Goal: Information Seeking & Learning: Learn about a topic

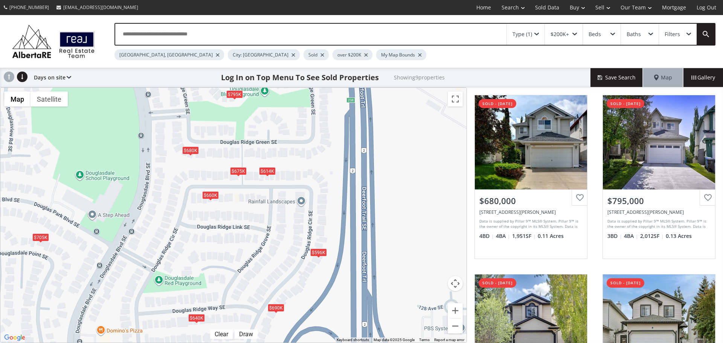
click at [292, 55] on div at bounding box center [294, 55] width 4 height 3
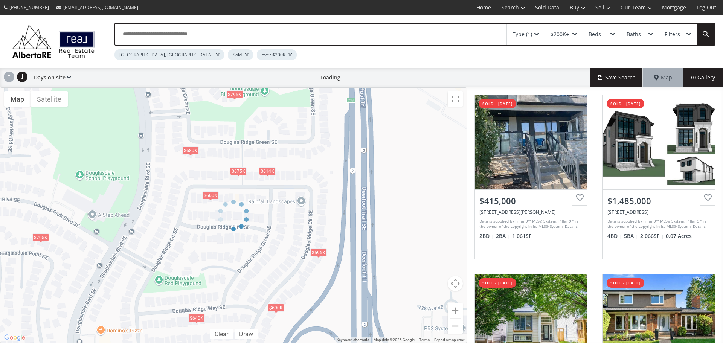
click at [216, 56] on div at bounding box center [218, 55] width 4 height 3
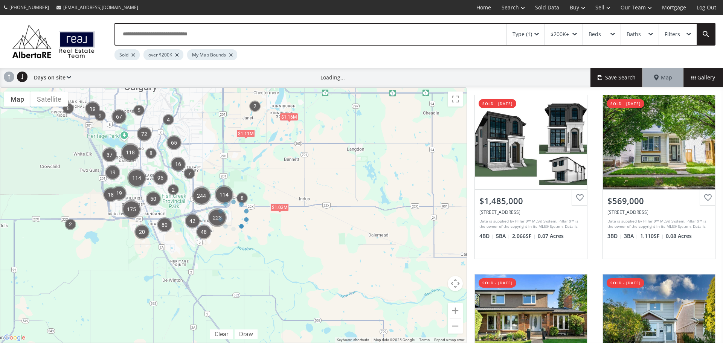
drag, startPoint x: 211, startPoint y: 265, endPoint x: 195, endPoint y: 179, distance: 87.7
click at [183, 141] on div at bounding box center [233, 215] width 467 height 256
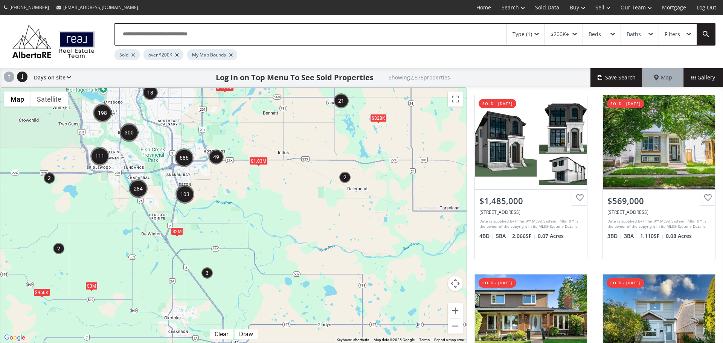
drag, startPoint x: 260, startPoint y: 265, endPoint x: 237, endPoint y: 69, distance: 196.8
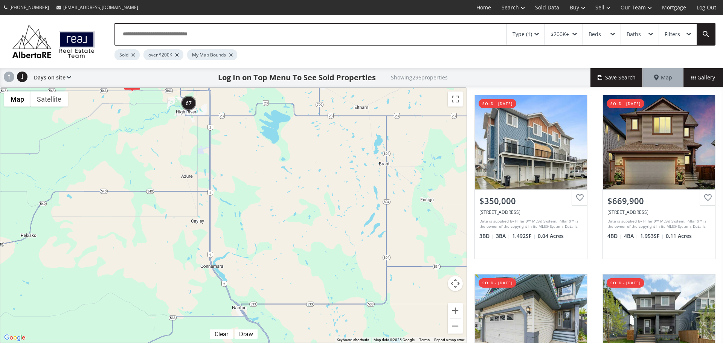
drag, startPoint x: 251, startPoint y: 245, endPoint x: 223, endPoint y: 90, distance: 157.7
click at [223, 90] on div "To navigate, press the arrow keys. $1.19M $950K $890K $993K $3M" at bounding box center [233, 215] width 466 height 255
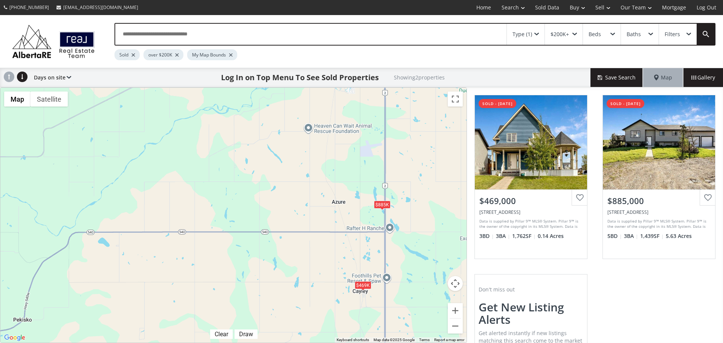
drag, startPoint x: 195, startPoint y: 196, endPoint x: 342, endPoint y: 269, distance: 164.1
click at [342, 269] on div "To navigate, press the arrow keys. $469K $885K" at bounding box center [233, 215] width 466 height 255
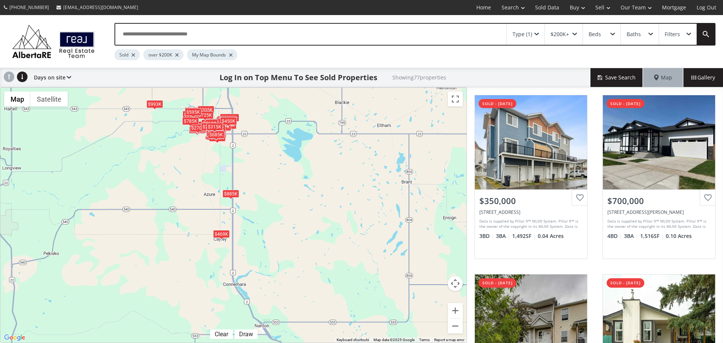
drag, startPoint x: 381, startPoint y: 277, endPoint x: 273, endPoint y: 245, distance: 112.9
click at [273, 245] on div "To navigate, press the arrow keys. $350K $700K $340K $450K $388K $1.19M $323K $…" at bounding box center [233, 215] width 466 height 255
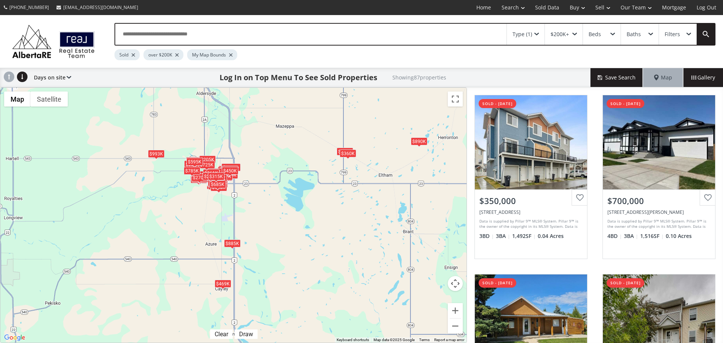
drag, startPoint x: 285, startPoint y: 175, endPoint x: 289, endPoint y: 235, distance: 60.1
click at [286, 239] on div "To navigate, press the arrow keys. $350K $700K $324K $340K $450K $388K $341K $5…" at bounding box center [233, 215] width 466 height 255
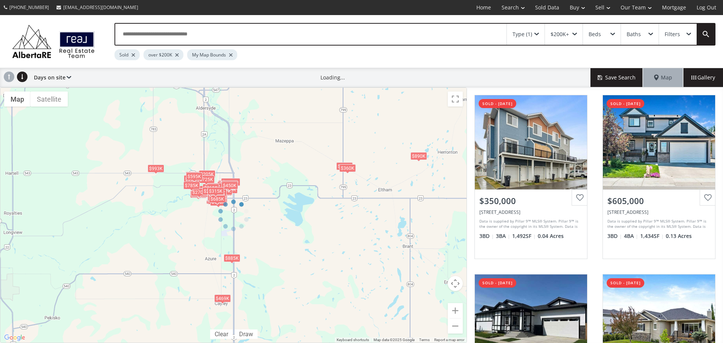
click at [416, 157] on div at bounding box center [233, 215] width 467 height 256
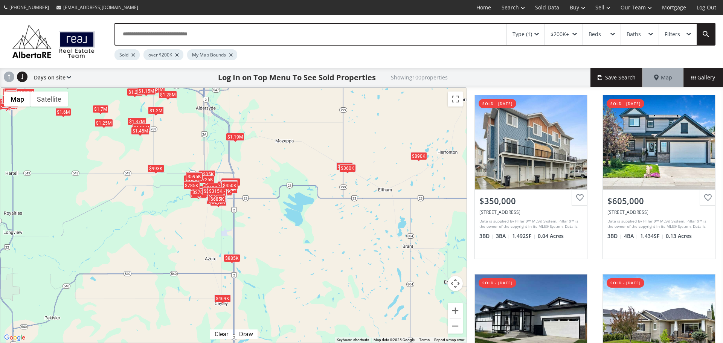
click at [420, 157] on div "$890K" at bounding box center [419, 156] width 17 height 8
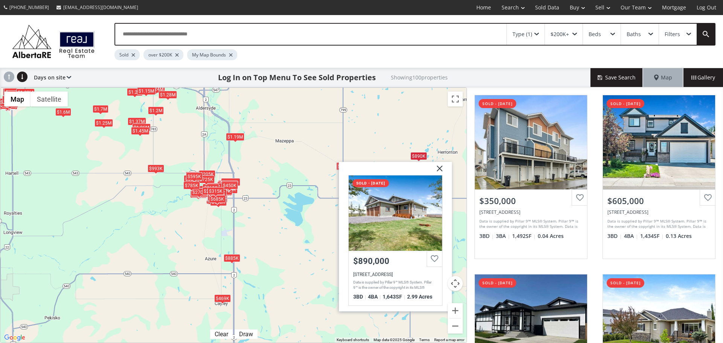
click at [442, 172] on img at bounding box center [437, 171] width 19 height 19
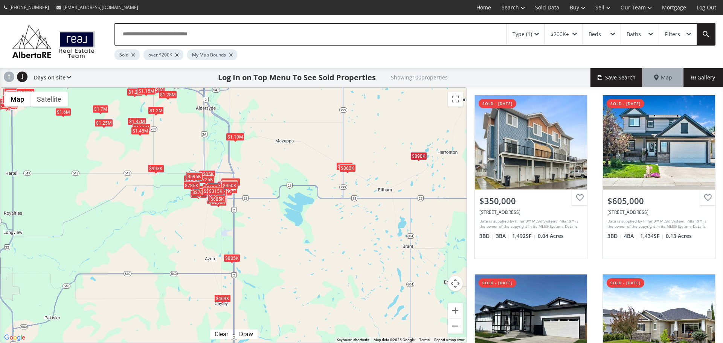
click at [237, 139] on div "$1.19M" at bounding box center [235, 137] width 18 height 8
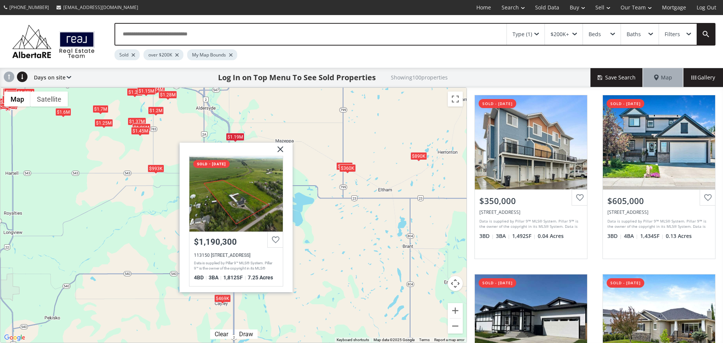
click at [161, 170] on div "$993K" at bounding box center [156, 168] width 17 height 8
